Goal: Task Accomplishment & Management: Complete application form

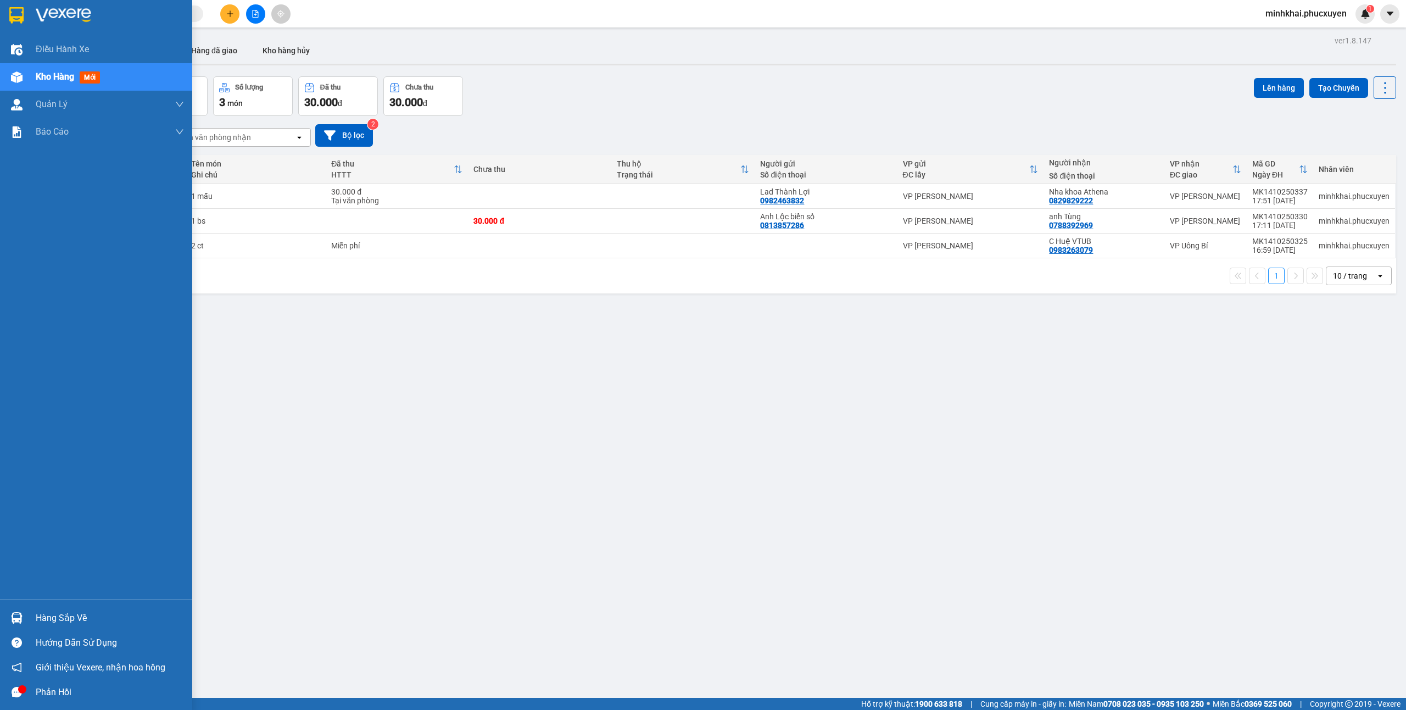
click at [18, 614] on img at bounding box center [17, 618] width 12 height 12
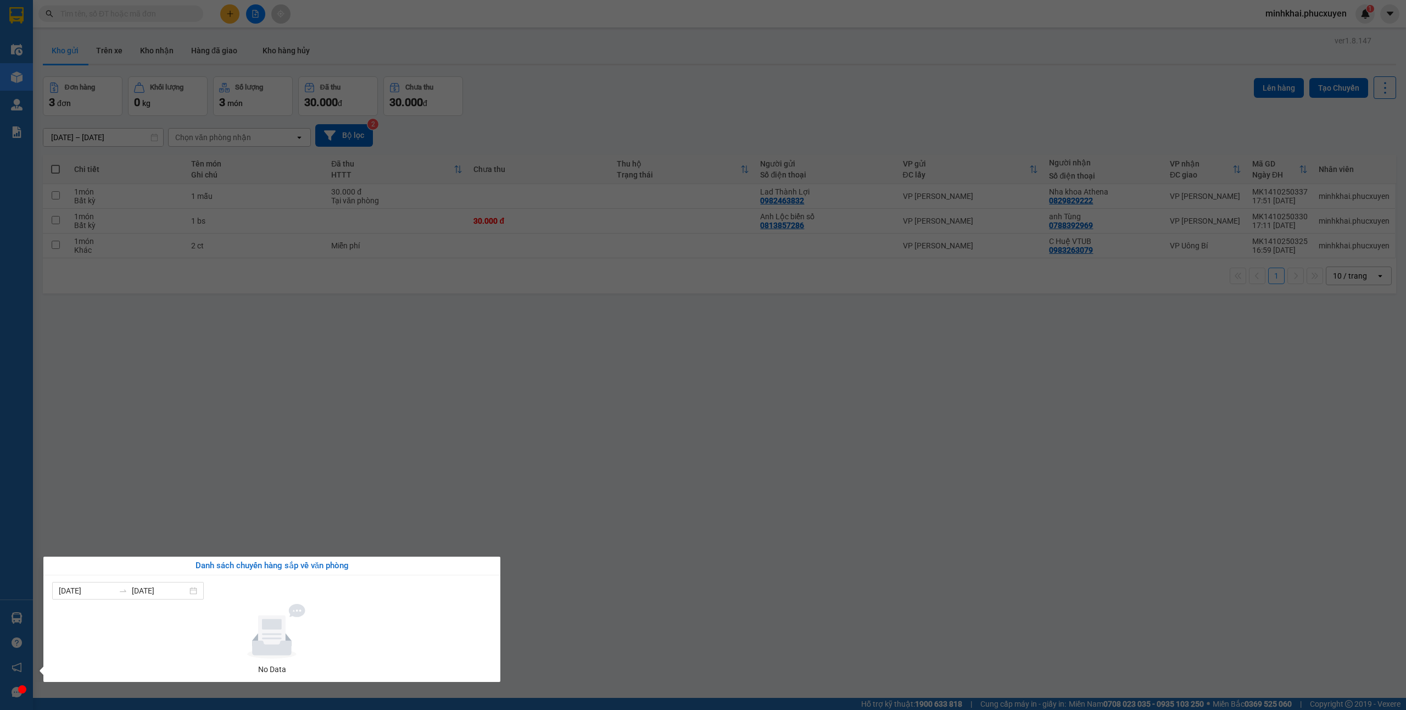
click at [642, 444] on section "Kết quả tìm kiếm ( 0 ) Bộ lọc No Data minhkhai.phucxuyen 1 Điều hành xe Kho hàn…" at bounding box center [703, 355] width 1406 height 710
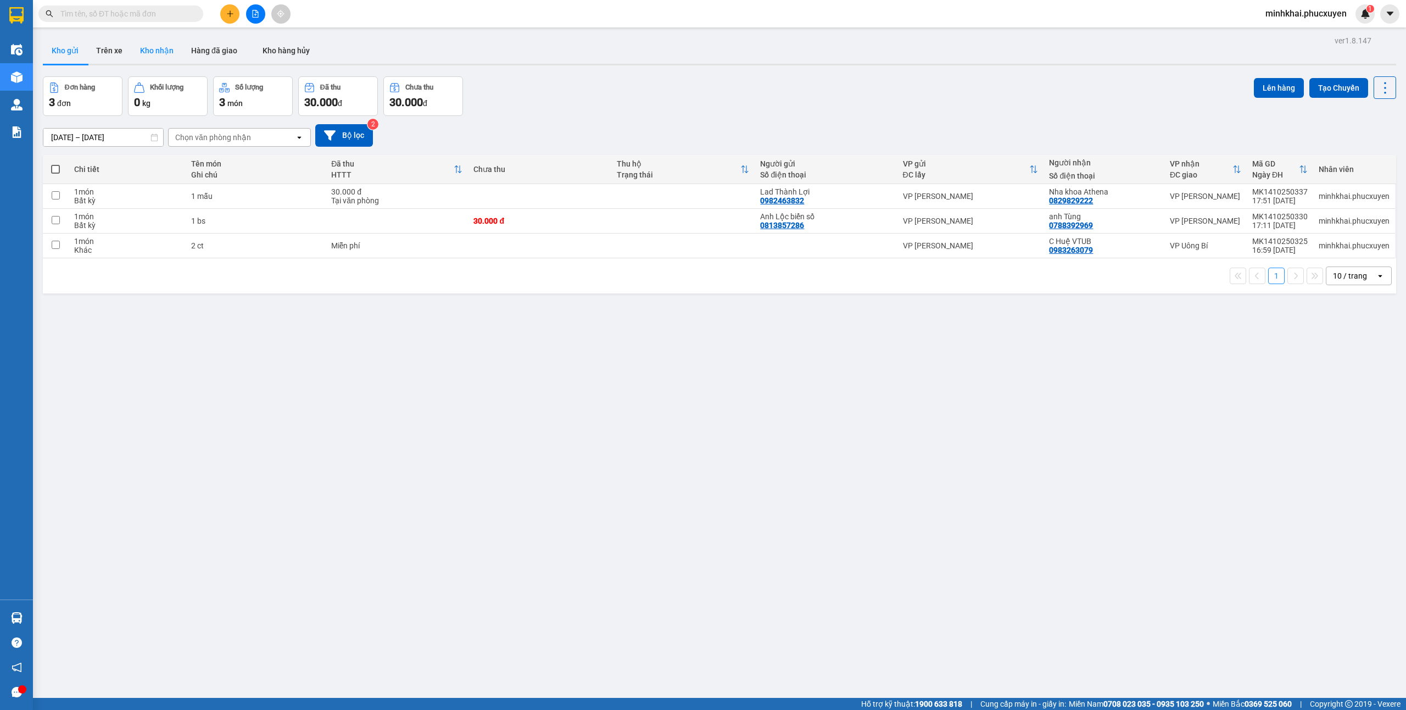
click at [161, 53] on button "Kho nhận" at bounding box center [156, 50] width 51 height 26
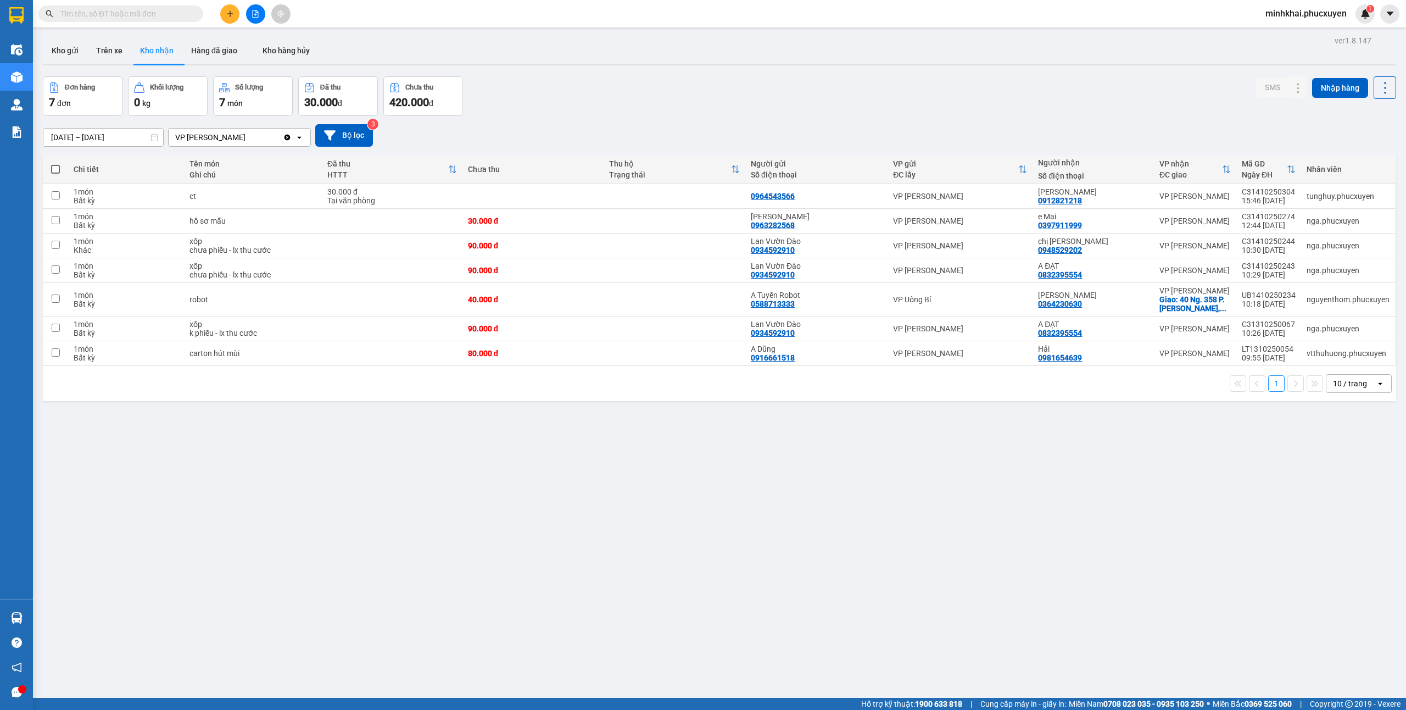
click at [235, 22] on div at bounding box center [255, 13] width 82 height 19
click at [229, 18] on button at bounding box center [229, 13] width 19 height 19
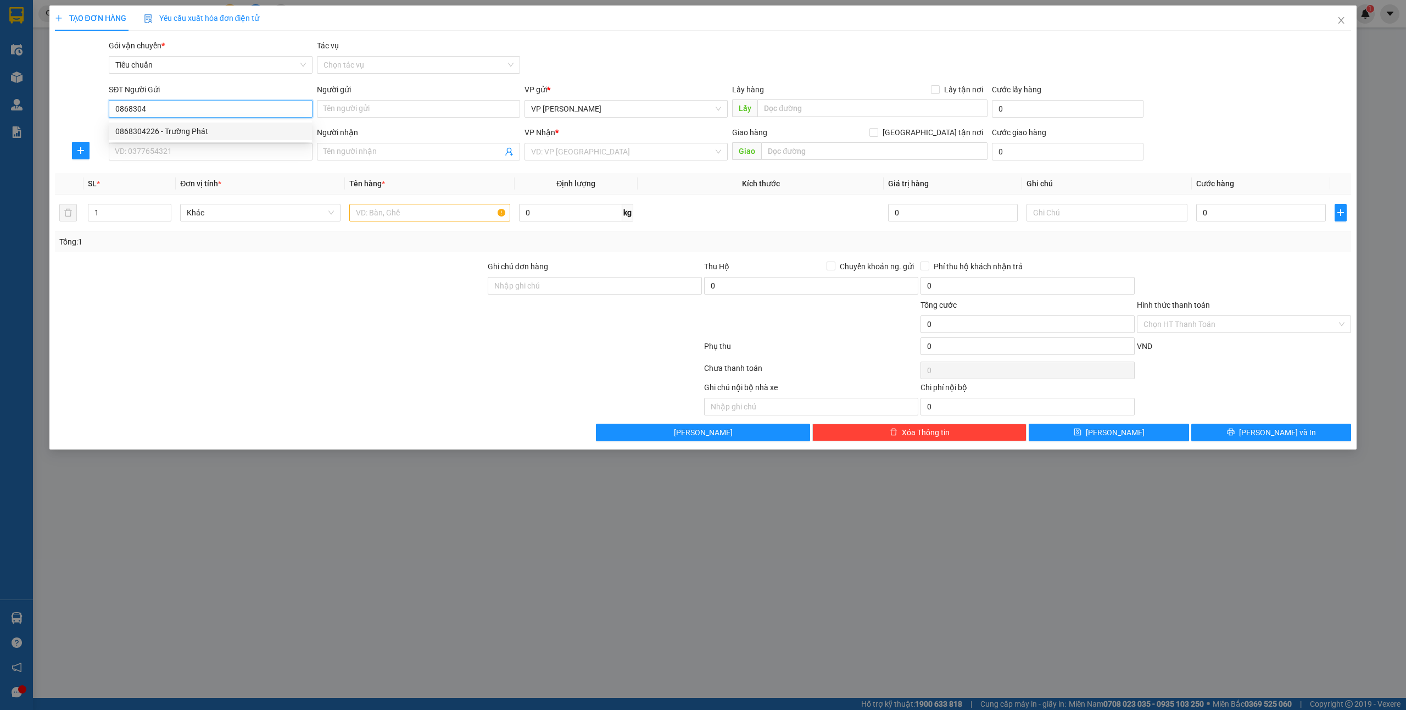
click at [172, 134] on div "0868304226 - Trường Phát" at bounding box center [210, 131] width 190 height 12
type input "0868304226"
type input "Trường Phát"
type input "0868304226"
click at [167, 159] on input "SĐT Người Nhận *" at bounding box center [210, 152] width 203 height 18
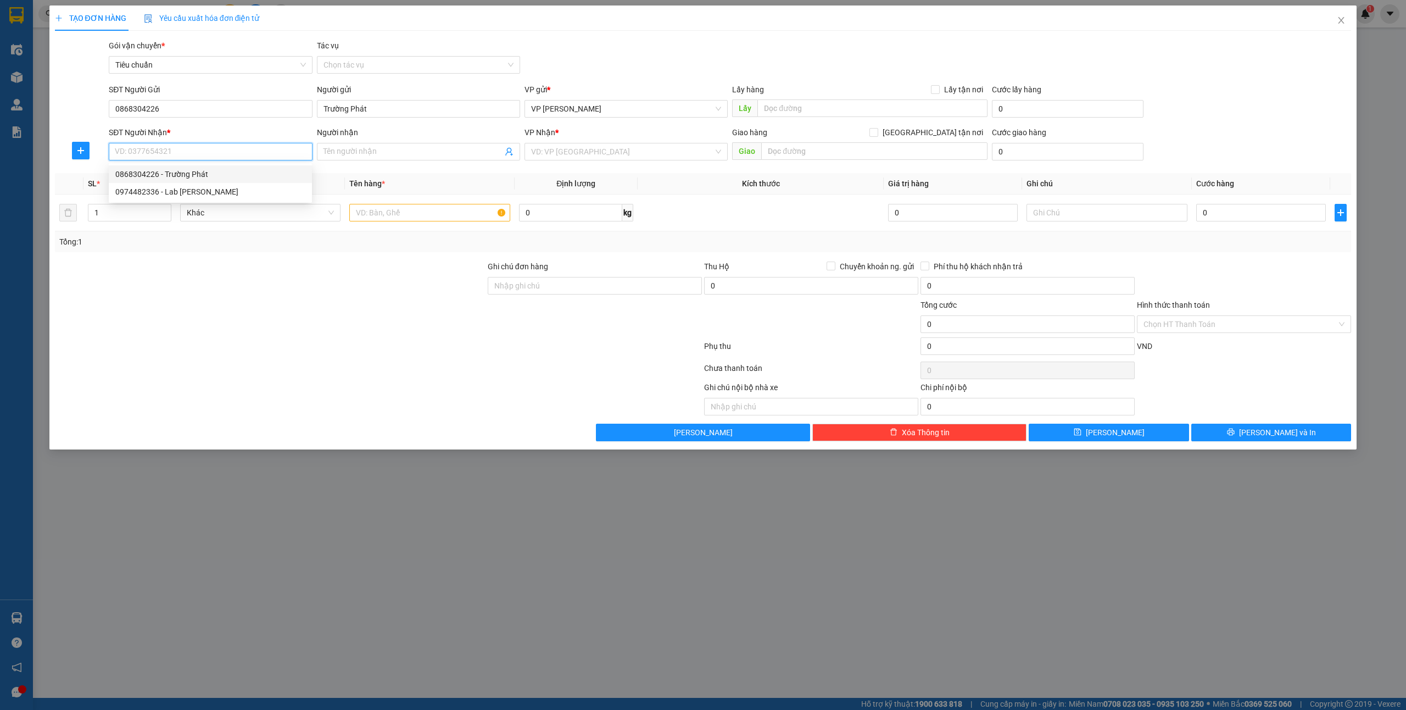
click at [181, 192] on div "0974482336 - Lab Đỗ Gia" at bounding box center [210, 192] width 190 height 12
type input "0974482336"
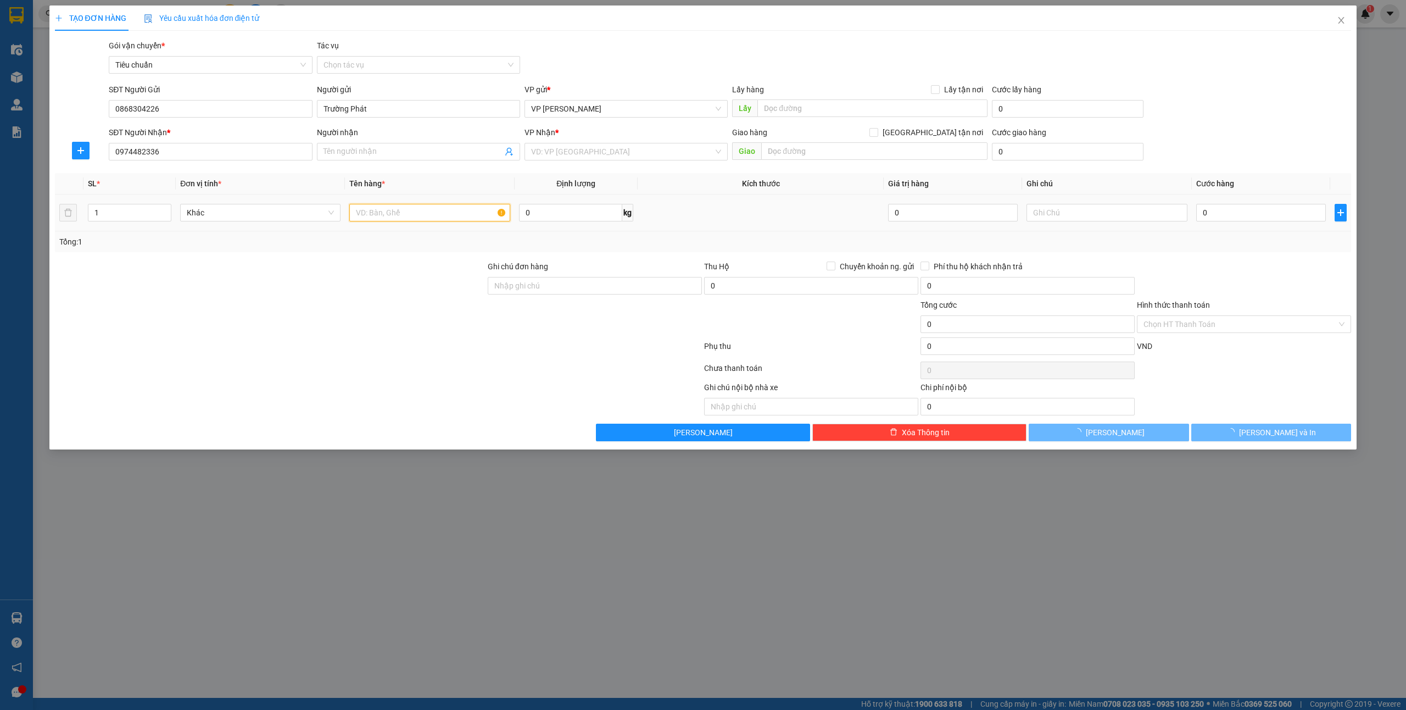
click at [392, 215] on input "text" at bounding box center [429, 213] width 160 height 18
type input "1"
type input "Lab Đỗ Gia"
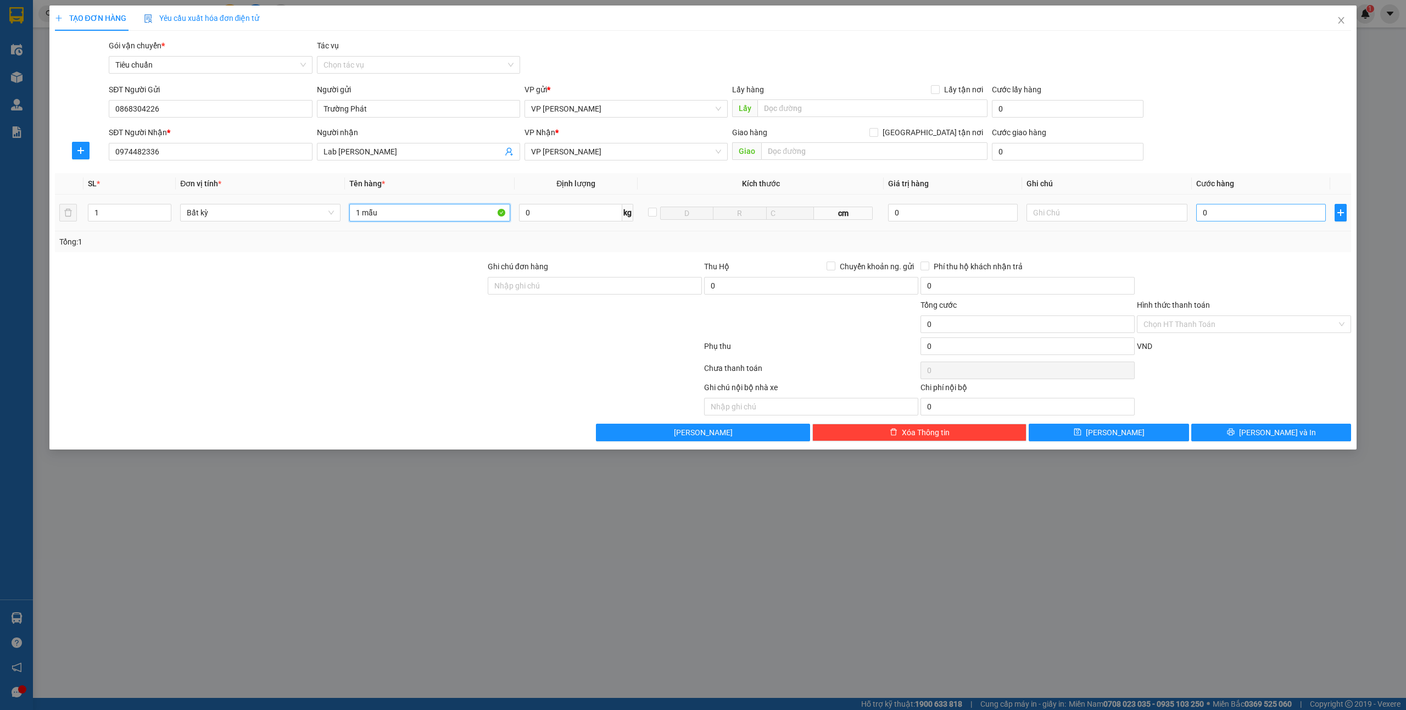
type input "1 mẫu"
click at [1238, 220] on input "0" at bounding box center [1261, 213] width 130 height 18
type input "5"
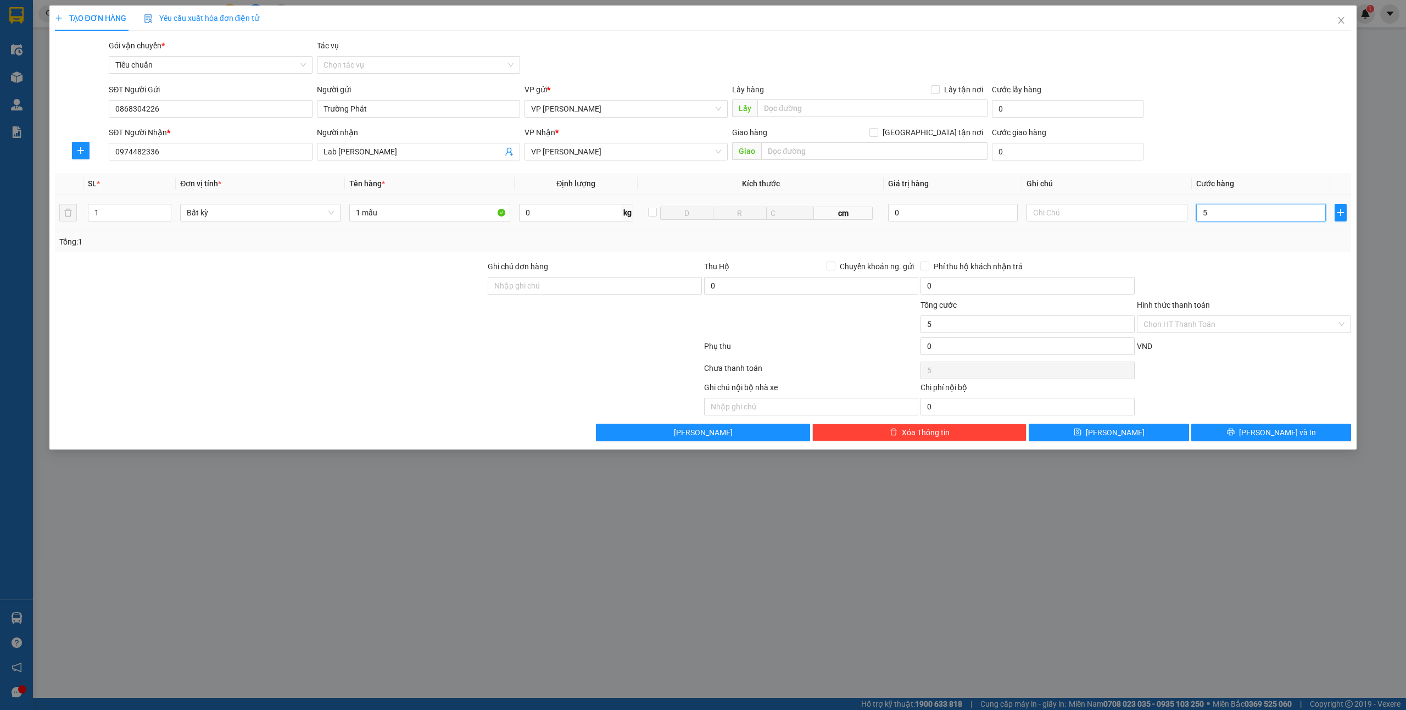
type input "50"
click at [1187, 321] on input "Hình thức thanh toán" at bounding box center [1240, 324] width 193 height 16
type input "50.000"
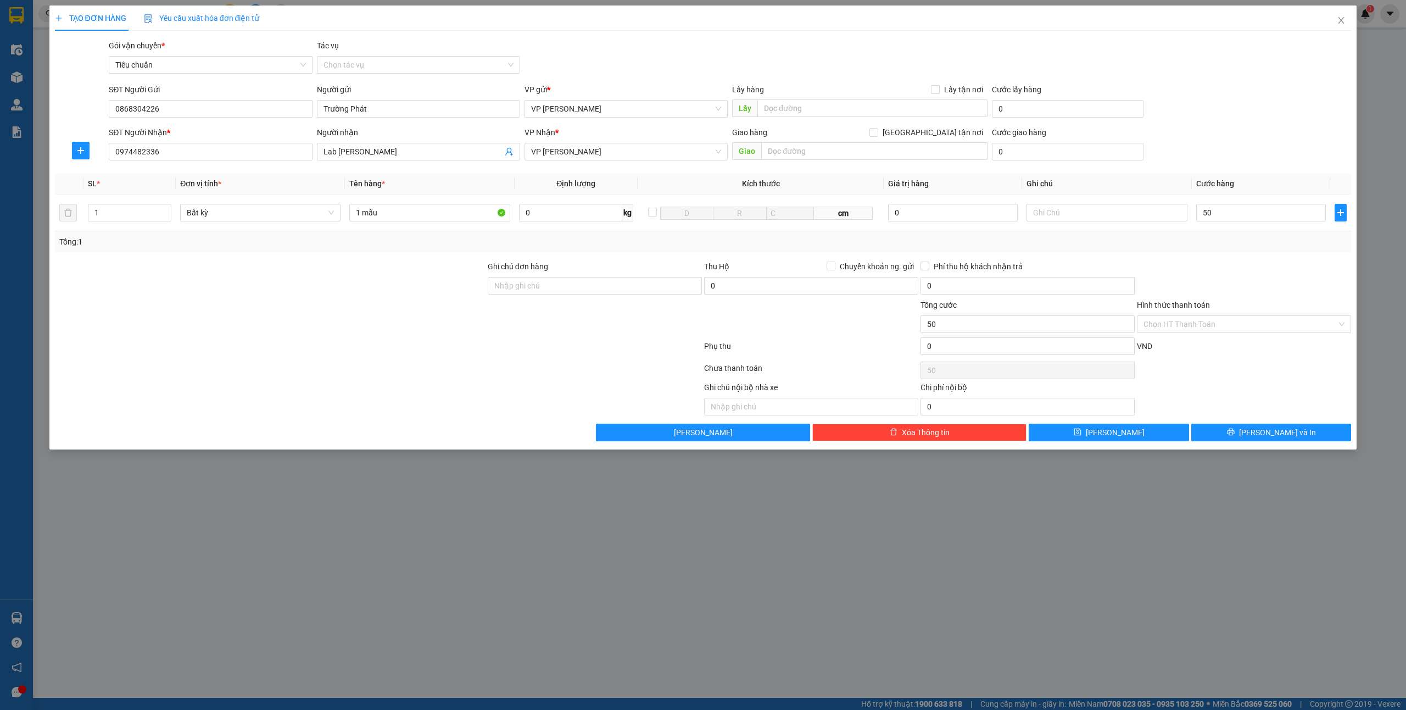
type input "50.000"
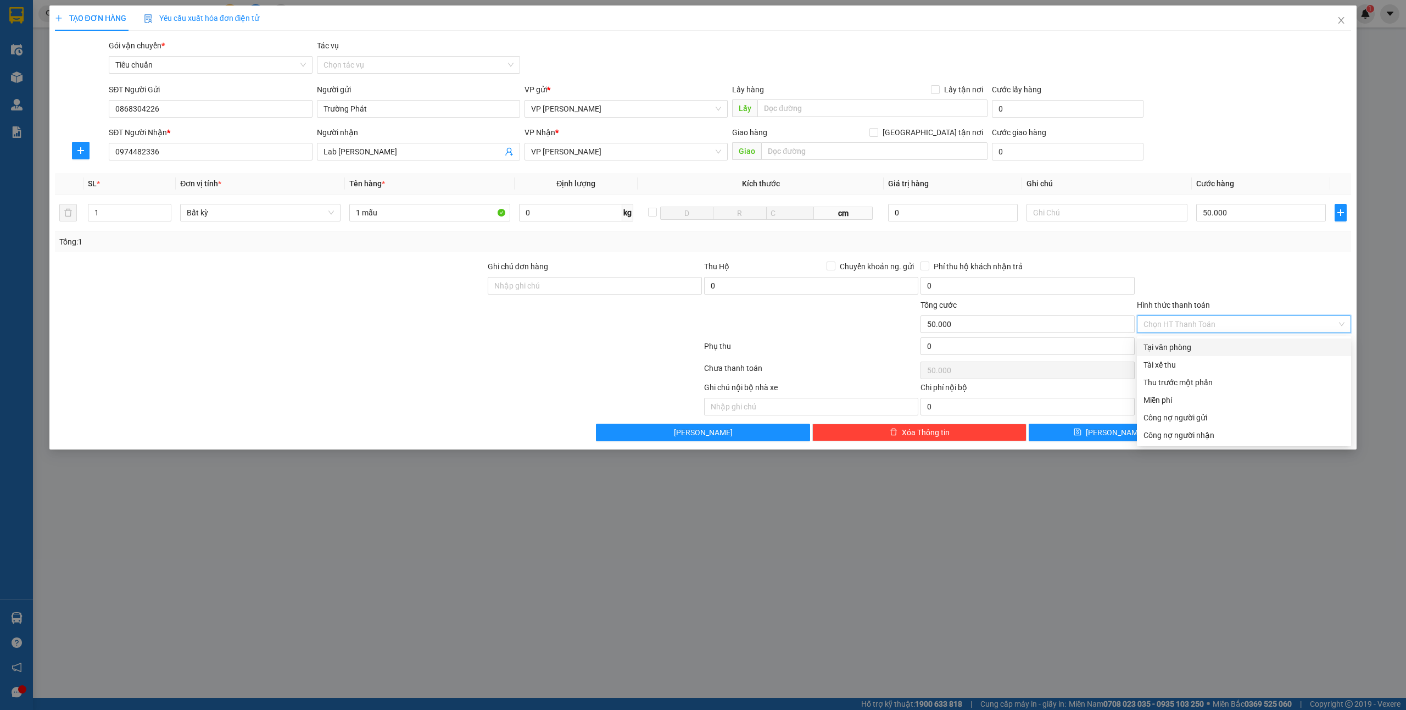
click at [1166, 344] on div "Tại văn phòng" at bounding box center [1244, 347] width 201 height 12
type input "0"
click at [1229, 432] on button "Lưu và In" at bounding box center [1272, 433] width 160 height 18
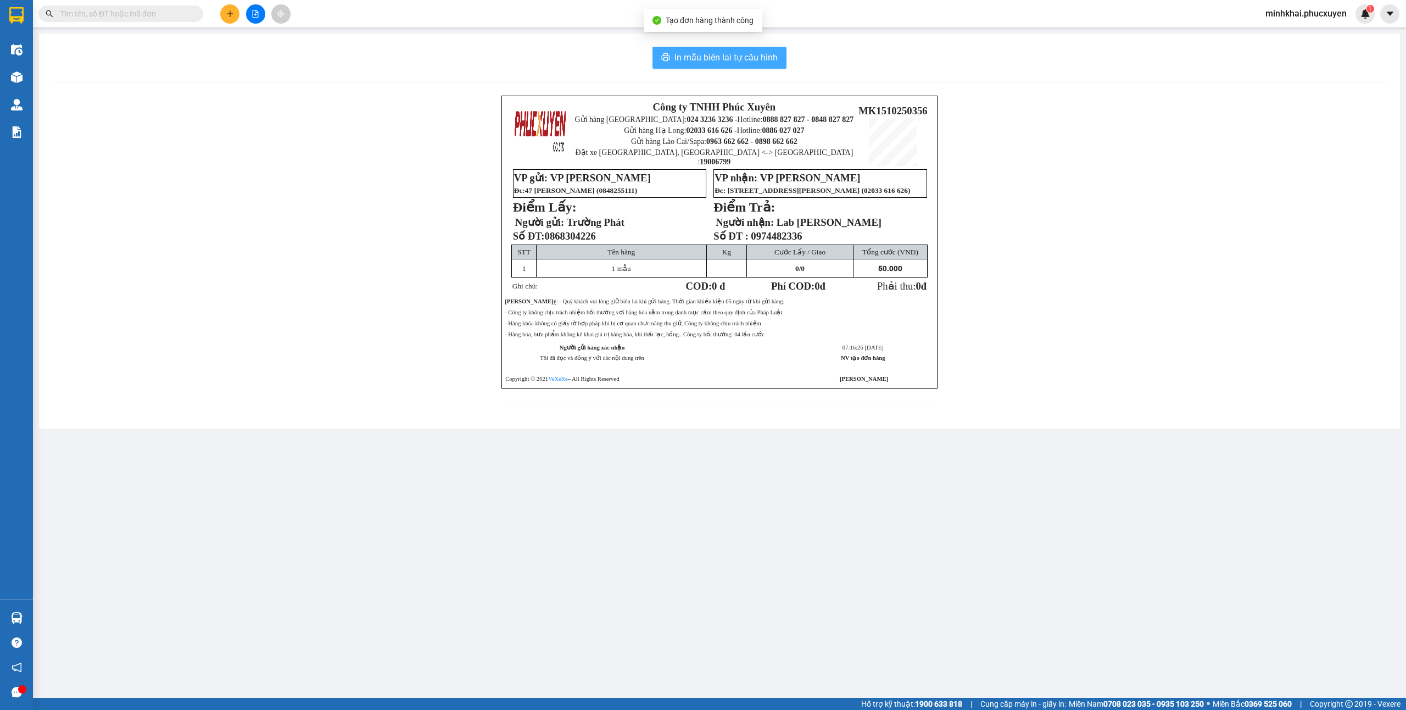
click at [737, 58] on span "In mẫu biên lai tự cấu hình" at bounding box center [726, 58] width 103 height 14
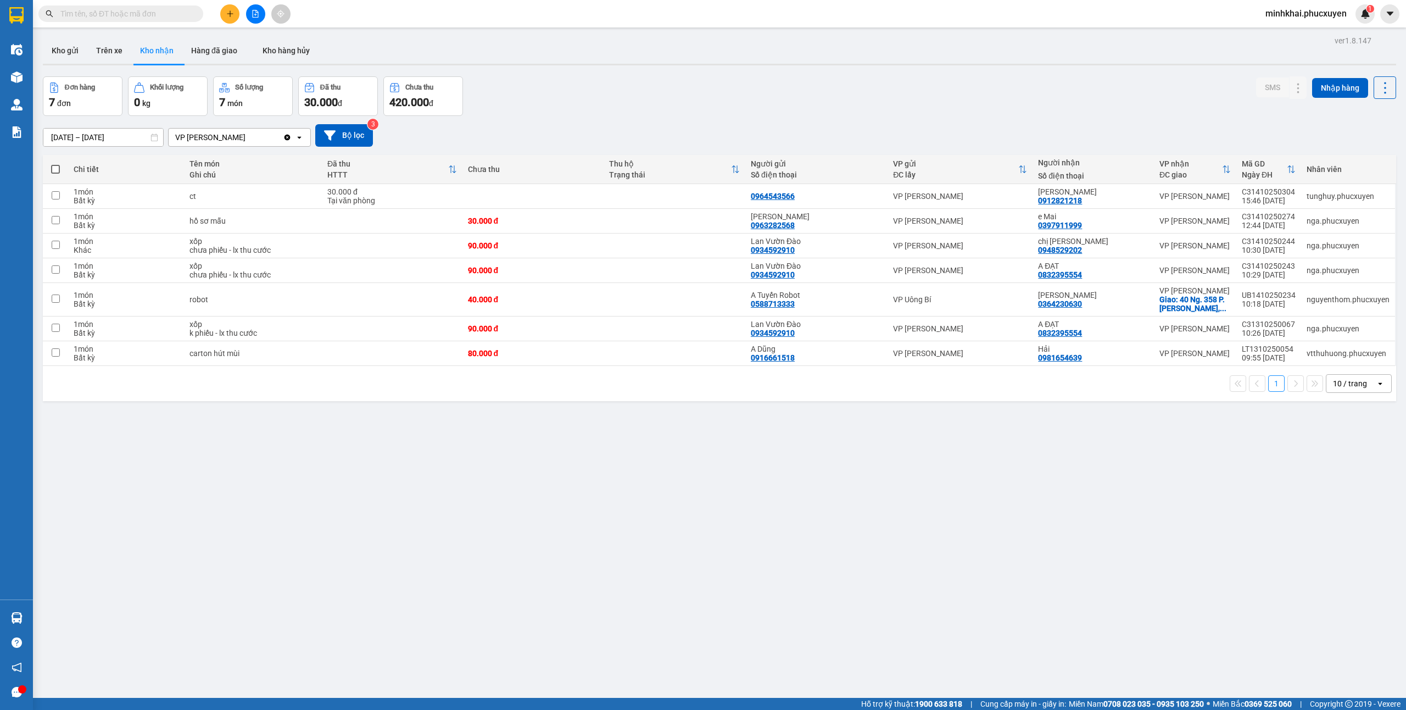
drag, startPoint x: 737, startPoint y: 58, endPoint x: 287, endPoint y: 555, distance: 670.5
